Goal: Check status: Check status

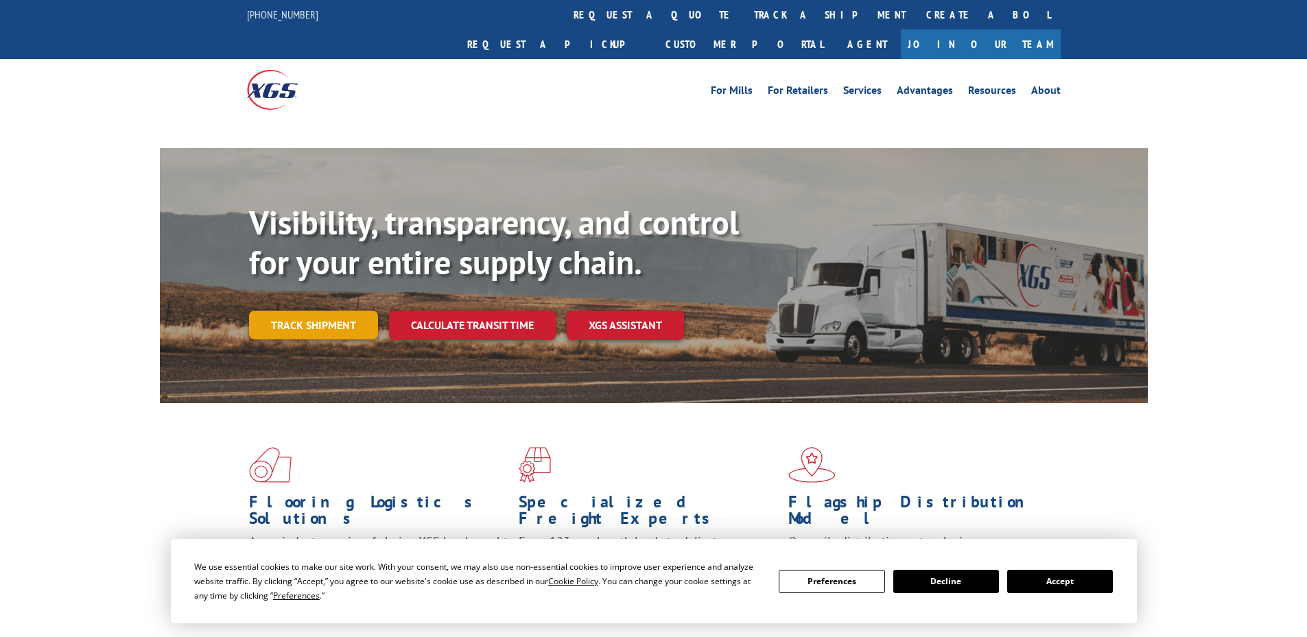
click at [316, 311] on link "Track shipment" at bounding box center [313, 325] width 129 height 29
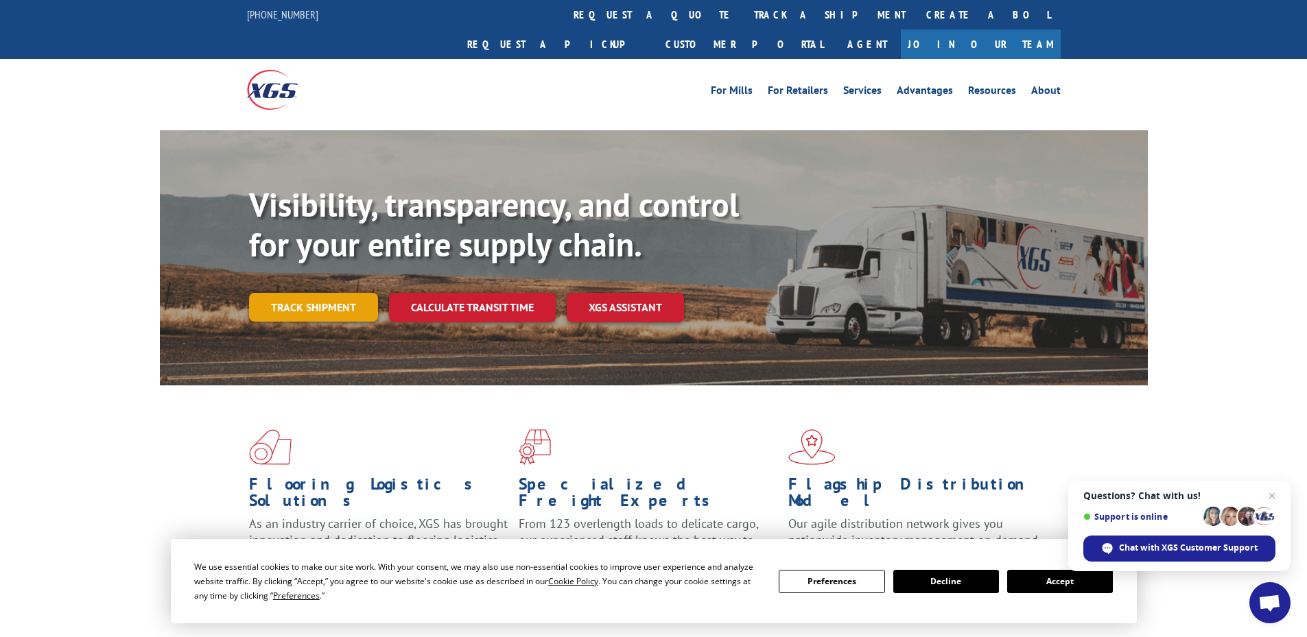
click at [316, 293] on link "Track shipment" at bounding box center [313, 307] width 129 height 29
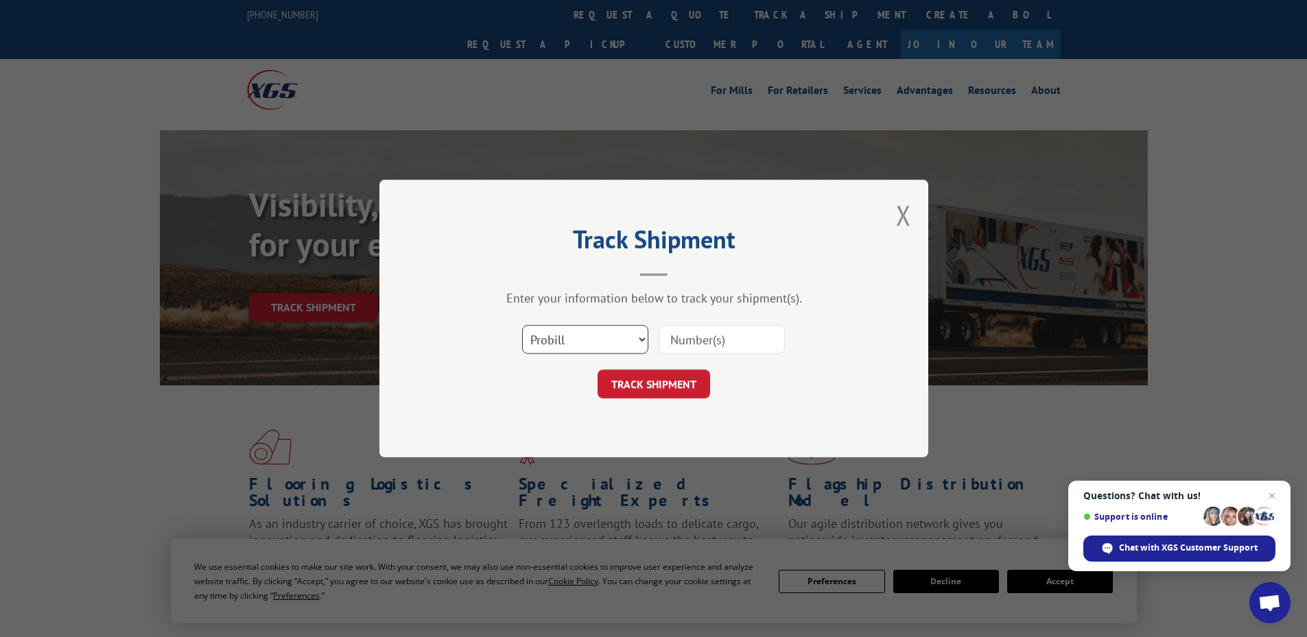
click at [645, 338] on select "Select category... Probill BOL PO" at bounding box center [585, 339] width 126 height 29
select select "bol"
click at [522, 325] on select "Select category... Probill BOL PO" at bounding box center [585, 339] width 126 height 29
click at [736, 335] on input at bounding box center [722, 339] width 126 height 29
type input "CP-029486A"
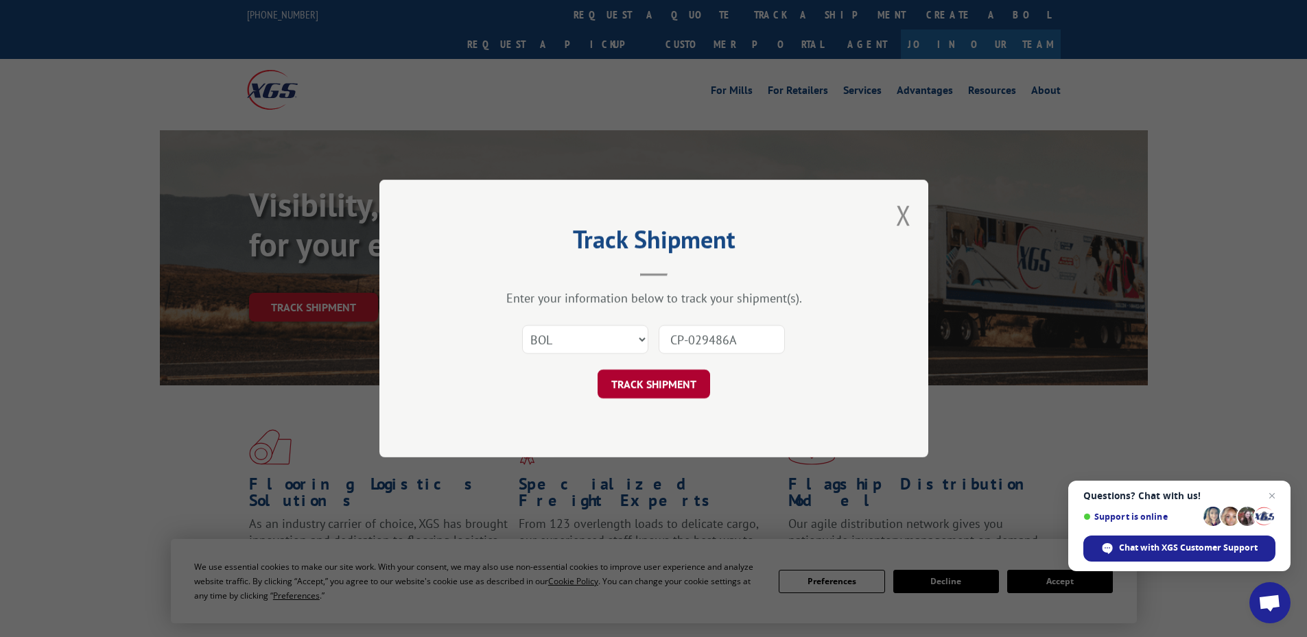
click at [659, 384] on button "TRACK SHIPMENT" at bounding box center [654, 384] width 113 height 29
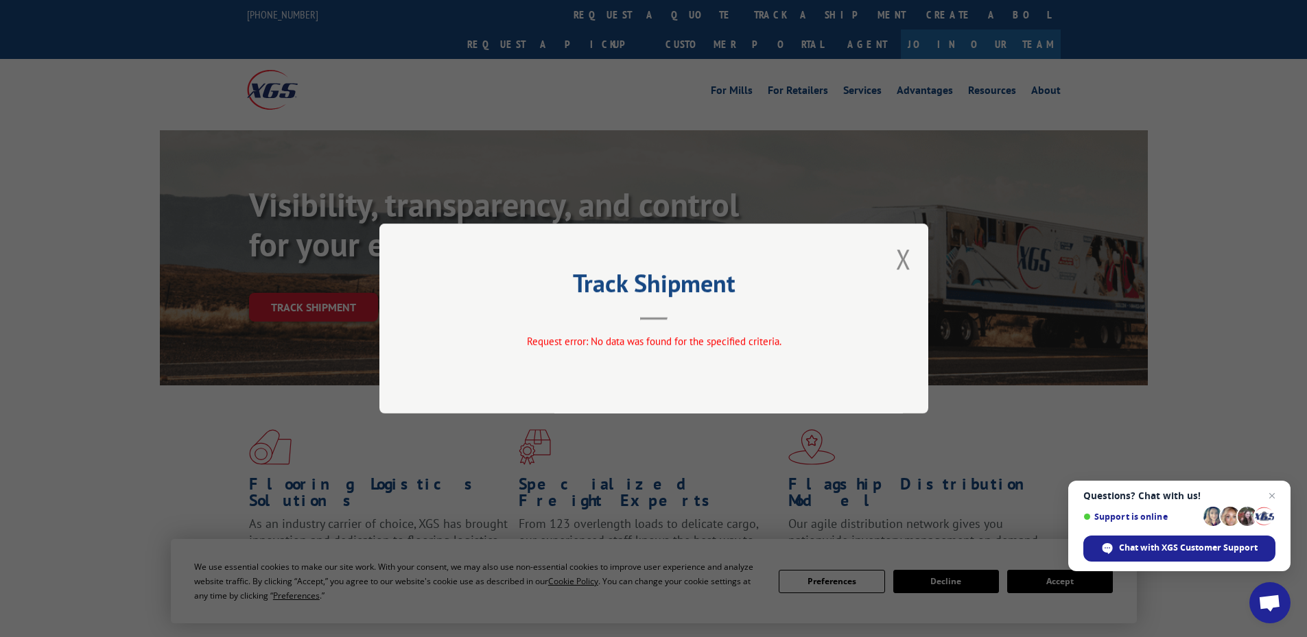
click at [887, 259] on div "Track Shipment Request error: No data was found for the specified criteria." at bounding box center [653, 319] width 549 height 190
click at [911, 258] on button "Close modal" at bounding box center [903, 259] width 15 height 36
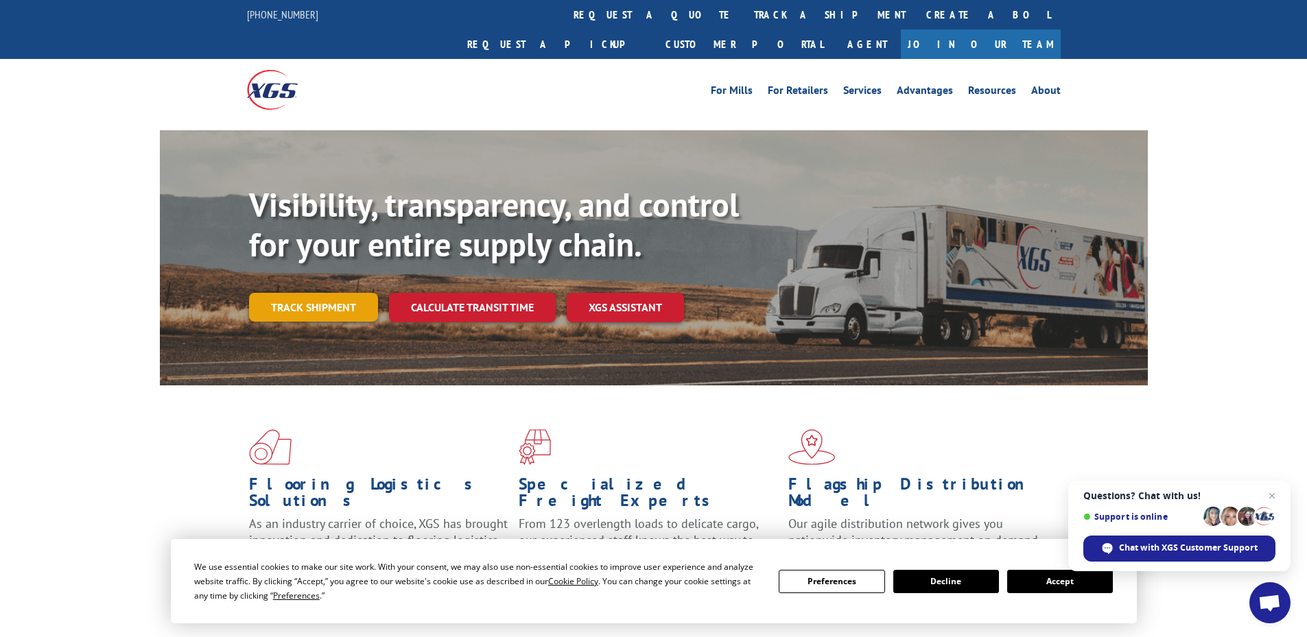
click at [310, 293] on link "Track shipment" at bounding box center [313, 307] width 129 height 29
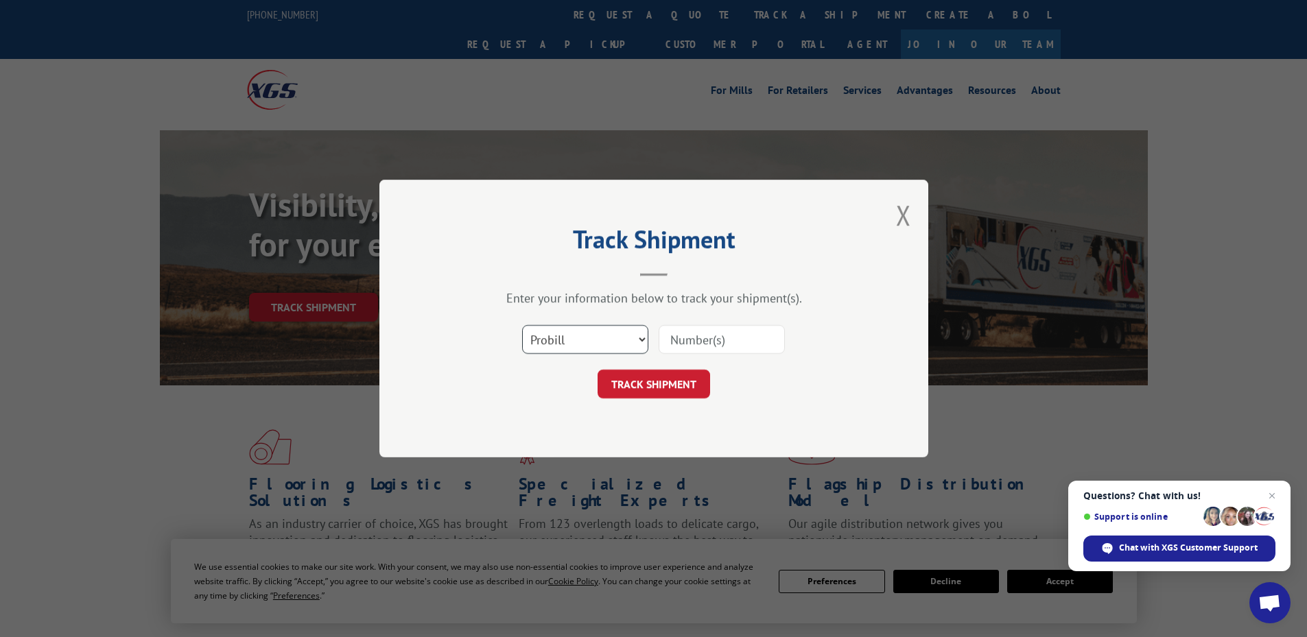
click at [642, 338] on select "Select category... Probill BOL PO" at bounding box center [585, 339] width 126 height 29
select select "bol"
click at [522, 325] on select "Select category... Probill BOL PO" at bounding box center [585, 339] width 126 height 29
click at [679, 340] on input at bounding box center [722, 339] width 126 height 29
type input "CP029486A"
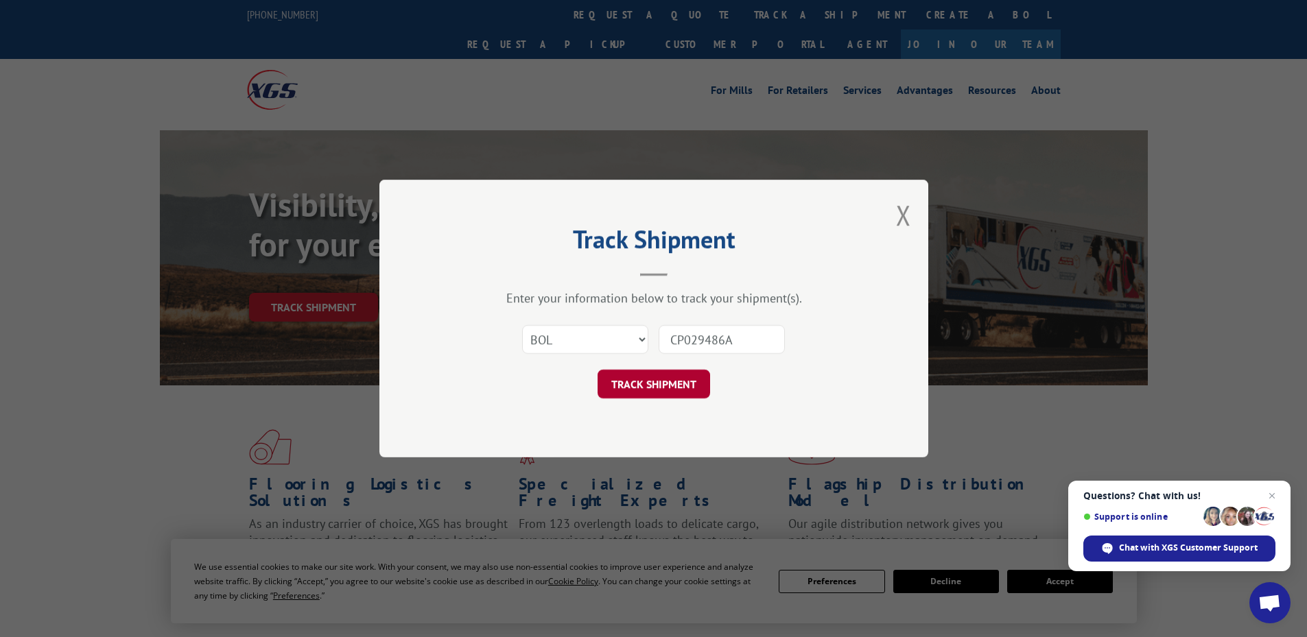
click at [620, 387] on button "TRACK SHIPMENT" at bounding box center [654, 384] width 113 height 29
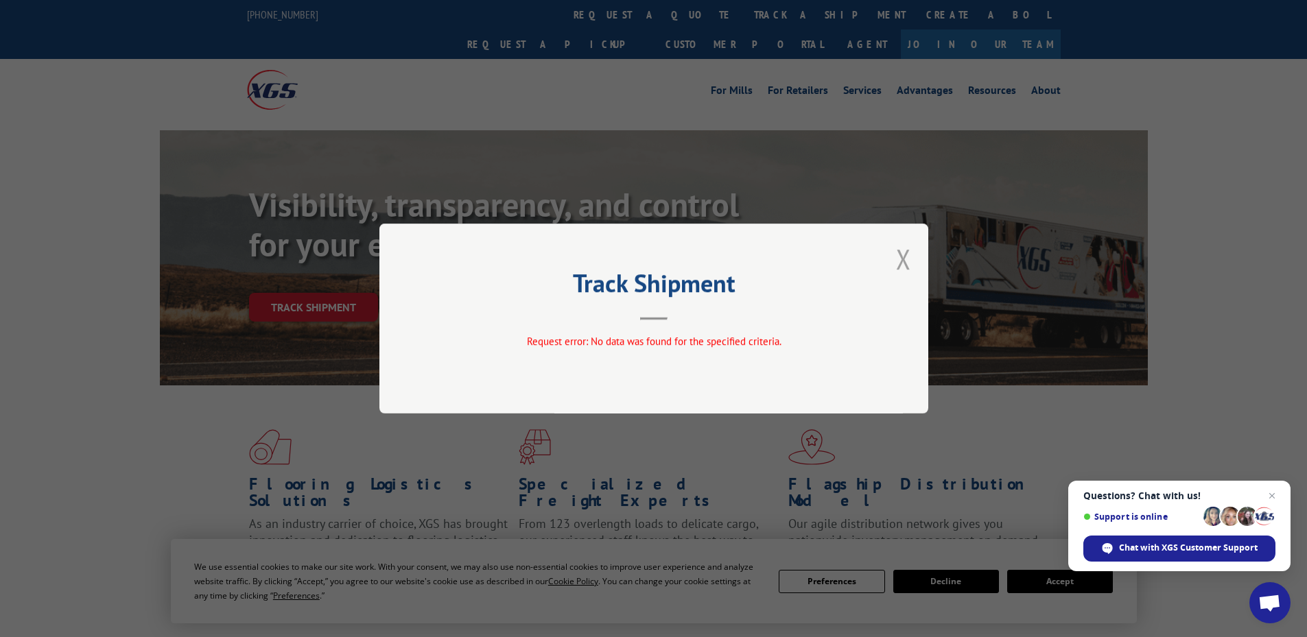
click at [901, 259] on button "Close modal" at bounding box center [903, 259] width 15 height 36
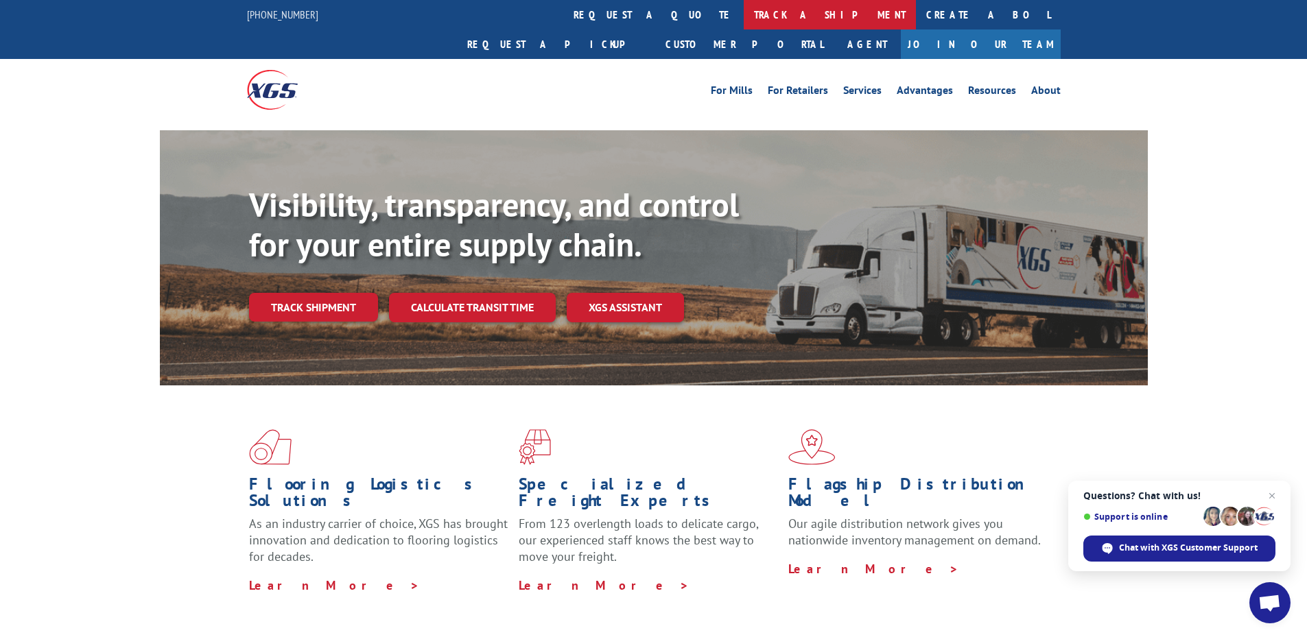
click at [744, 16] on link "track a shipment" at bounding box center [830, 15] width 172 height 30
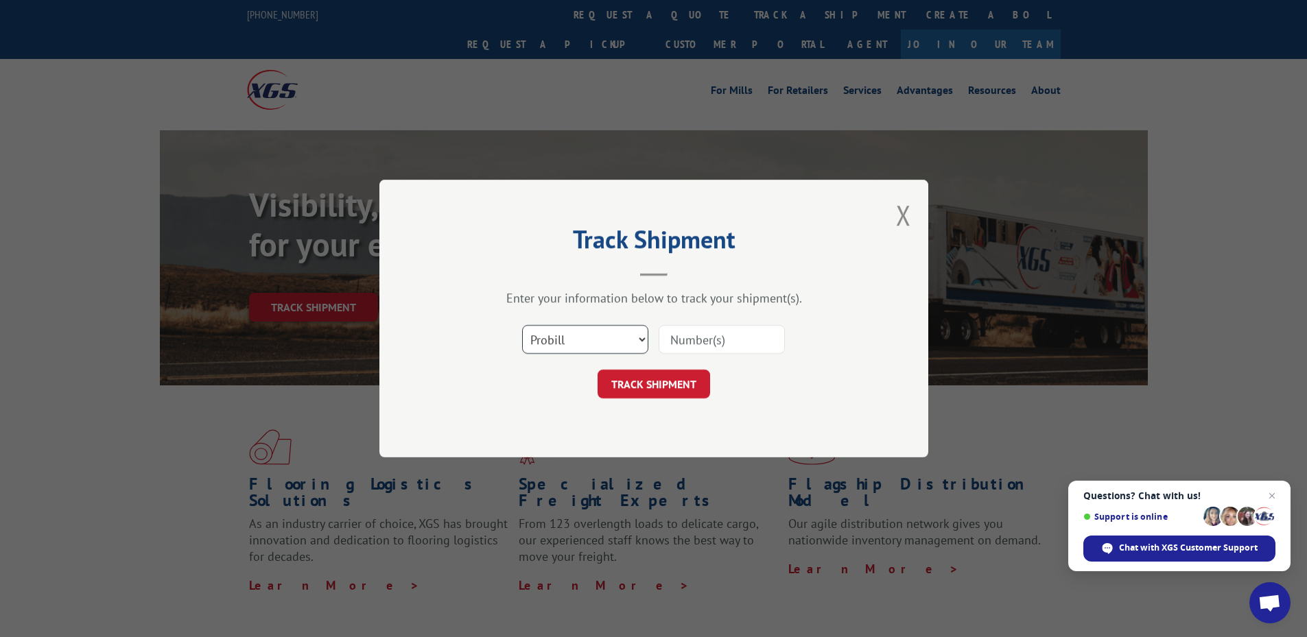
click at [641, 338] on select "Select category... Probill BOL PO" at bounding box center [585, 339] width 126 height 29
select select "bol"
click at [522, 325] on select "Select category... Probill BOL PO" at bounding box center [585, 339] width 126 height 29
click at [721, 338] on input at bounding box center [722, 339] width 126 height 29
type input "CP029486A"
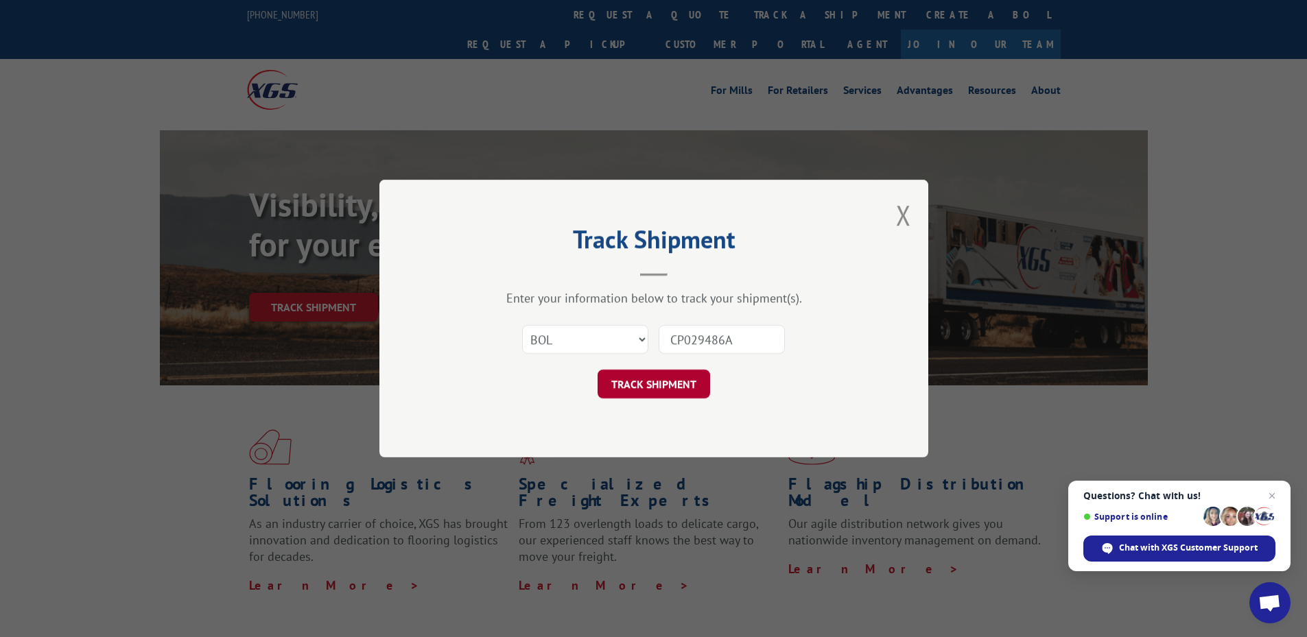
click at [671, 375] on button "TRACK SHIPMENT" at bounding box center [654, 384] width 113 height 29
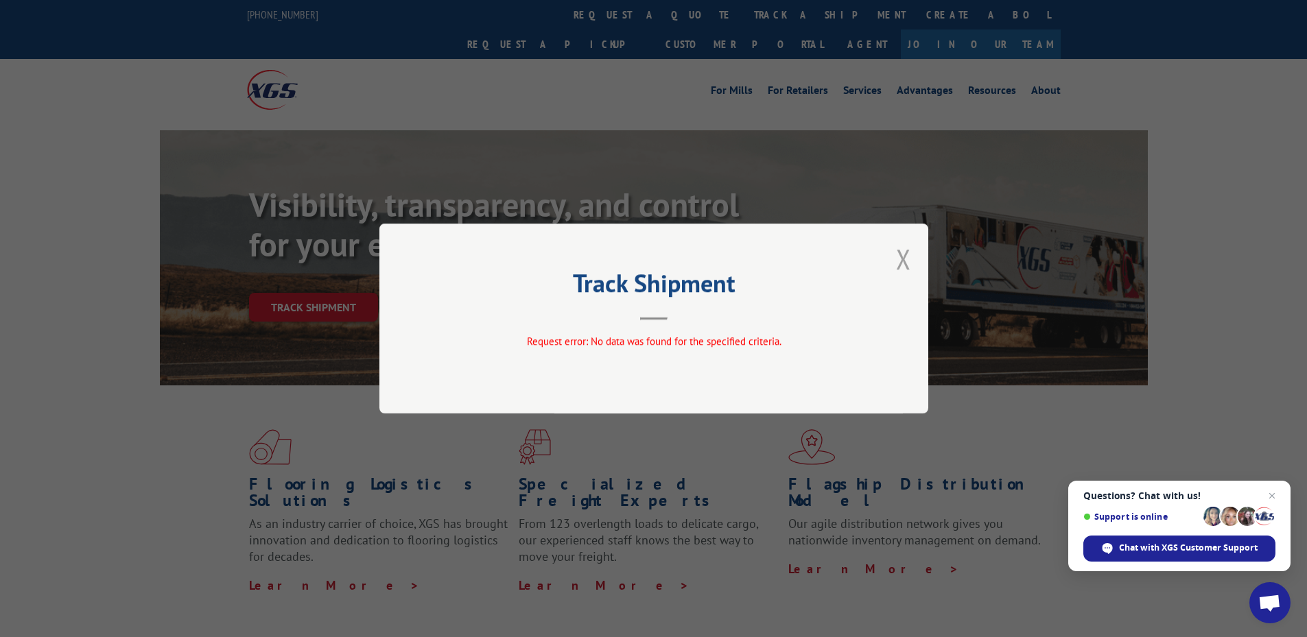
click at [897, 255] on button "Close modal" at bounding box center [903, 259] width 15 height 36
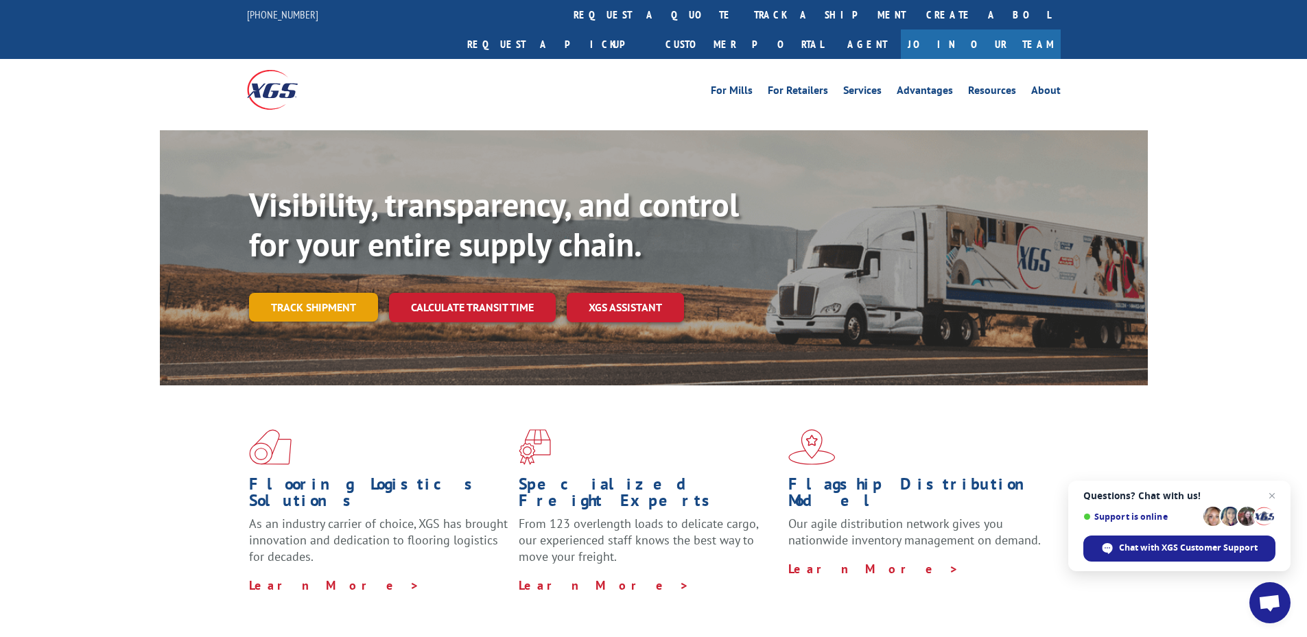
click at [312, 293] on link "Track shipment" at bounding box center [313, 307] width 129 height 29
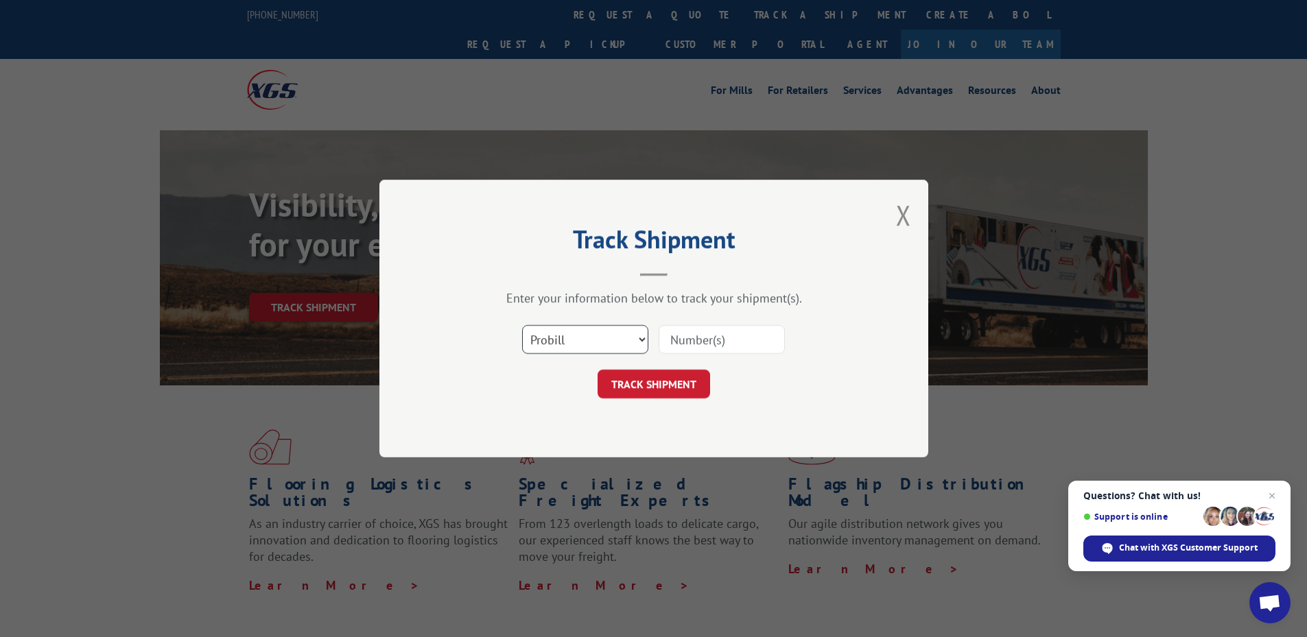
click at [640, 338] on select "Select category... Probill BOL PO" at bounding box center [585, 339] width 126 height 29
select select "bol"
click at [522, 325] on select "Select category... Probill BOL PO" at bounding box center [585, 339] width 126 height 29
click at [736, 343] on input at bounding box center [722, 339] width 126 height 29
type input "CP-029486.A"
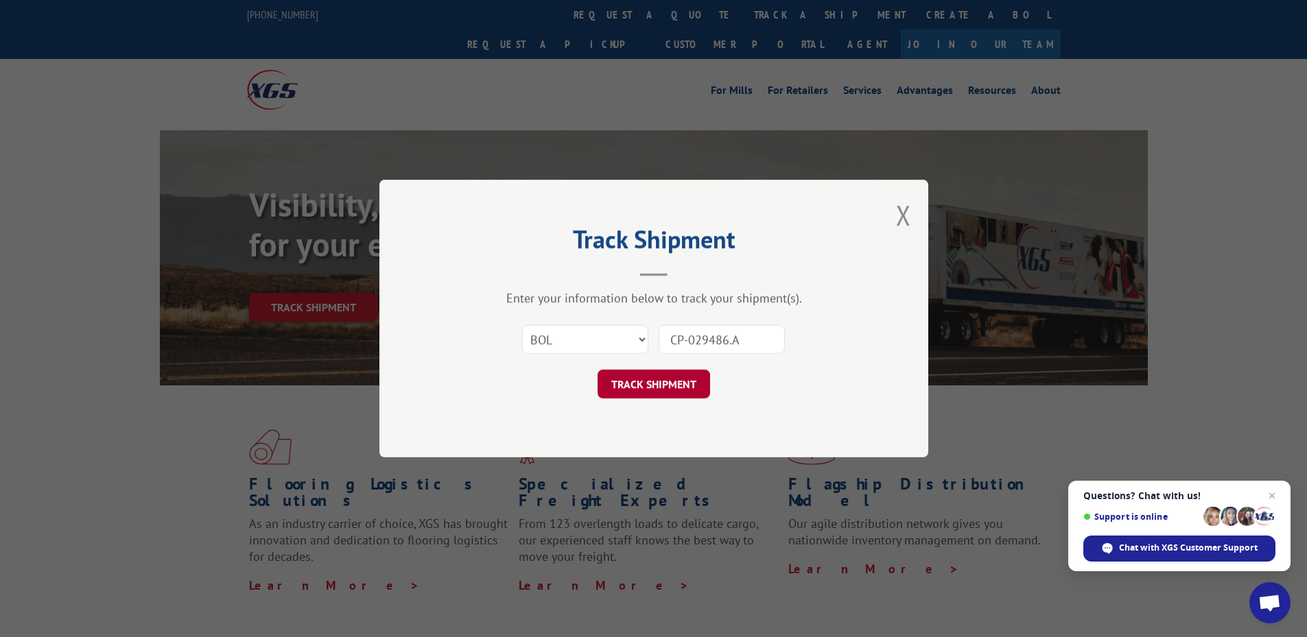
click at [668, 387] on button "TRACK SHIPMENT" at bounding box center [654, 384] width 113 height 29
